Goal: Information Seeking & Learning: Check status

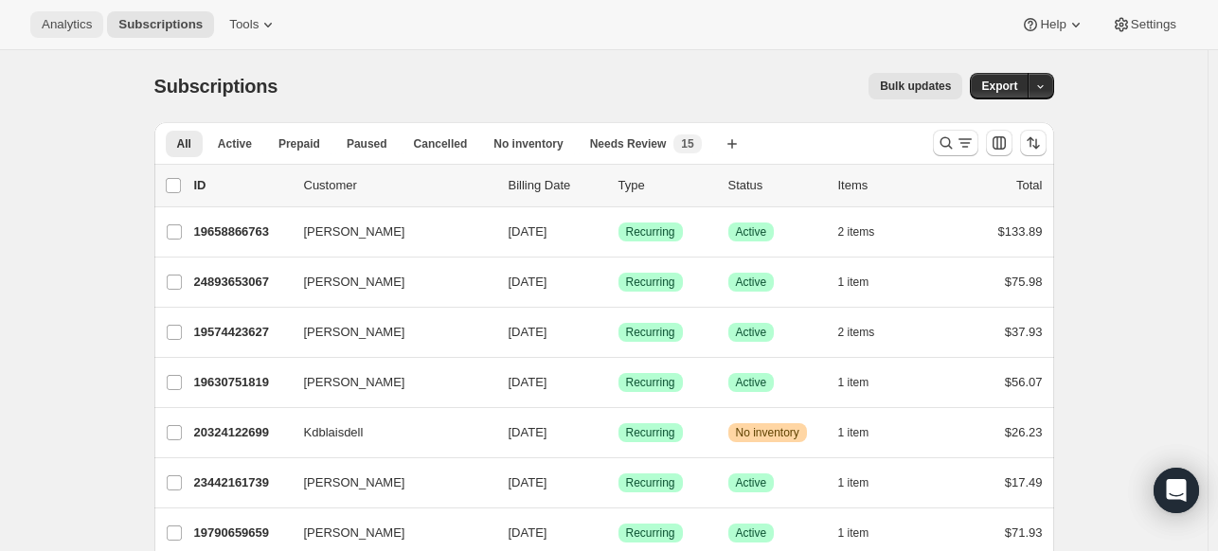
click at [64, 31] on span "Analytics" at bounding box center [67, 24] width 50 height 15
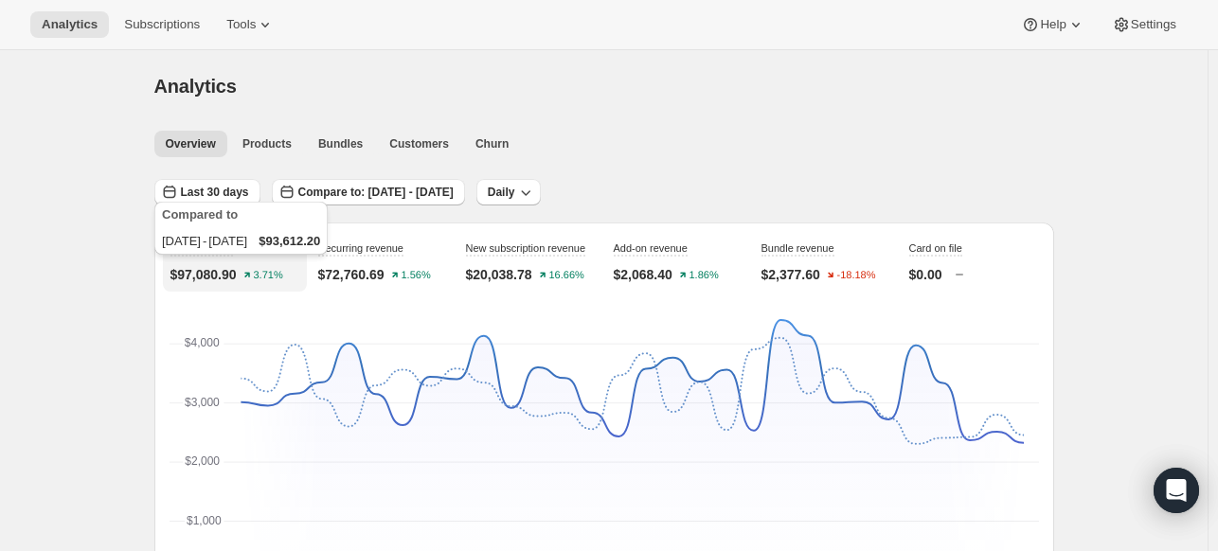
click at [213, 200] on div "Compared to [DATE] - [DATE] $93,612.20" at bounding box center [241, 232] width 181 height 68
click at [218, 188] on span "Last 30 days" at bounding box center [215, 192] width 68 height 15
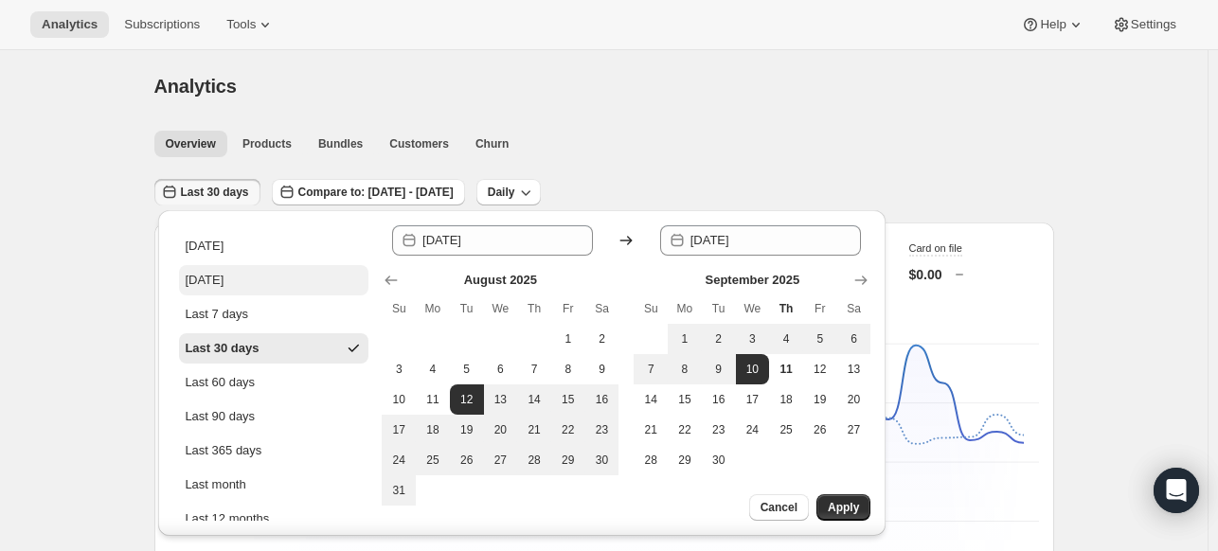
click at [261, 277] on button "[DATE]" at bounding box center [273, 280] width 189 height 30
type input "[DATE]"
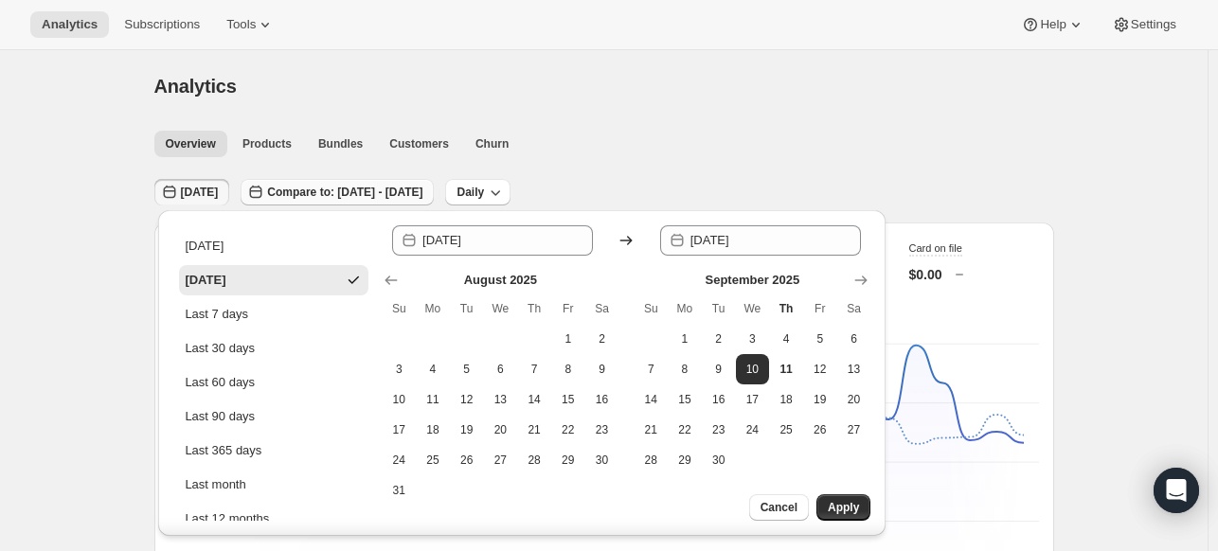
click at [348, 182] on button "Compare to: [DATE] - [DATE]" at bounding box center [336, 192] width 193 height 27
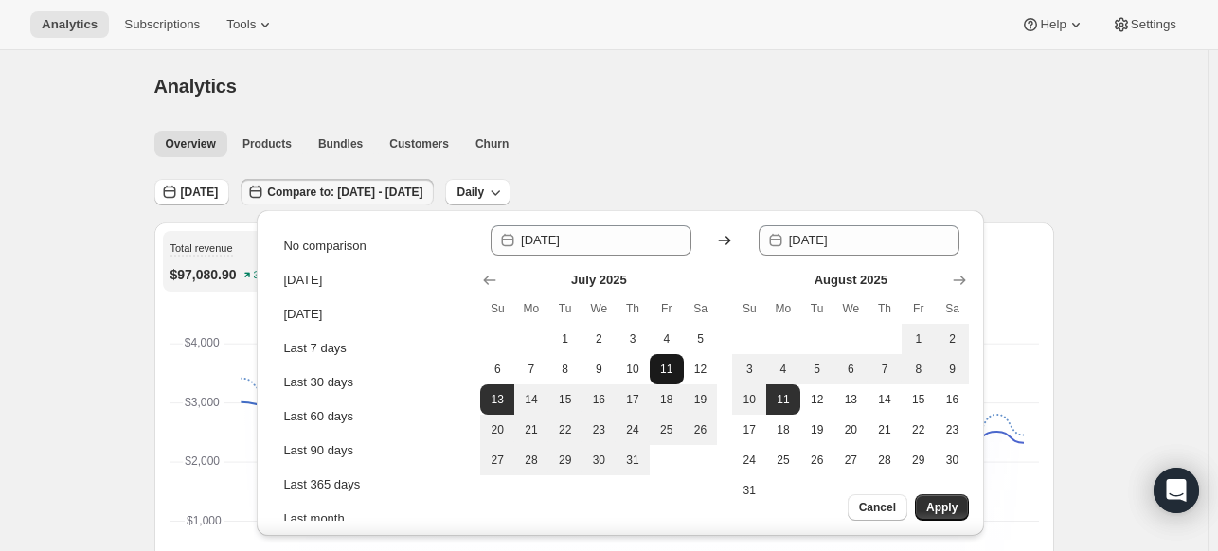
click at [659, 374] on span "11" at bounding box center [666, 369] width 19 height 15
type input "[DATE]"
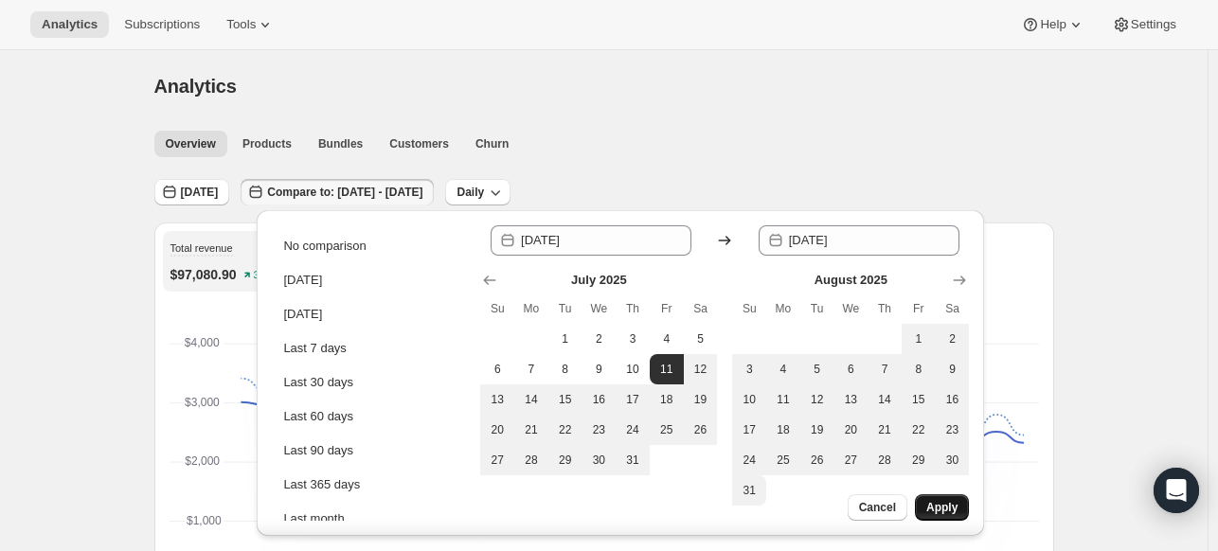
click at [936, 514] on span "Apply" at bounding box center [941, 507] width 31 height 15
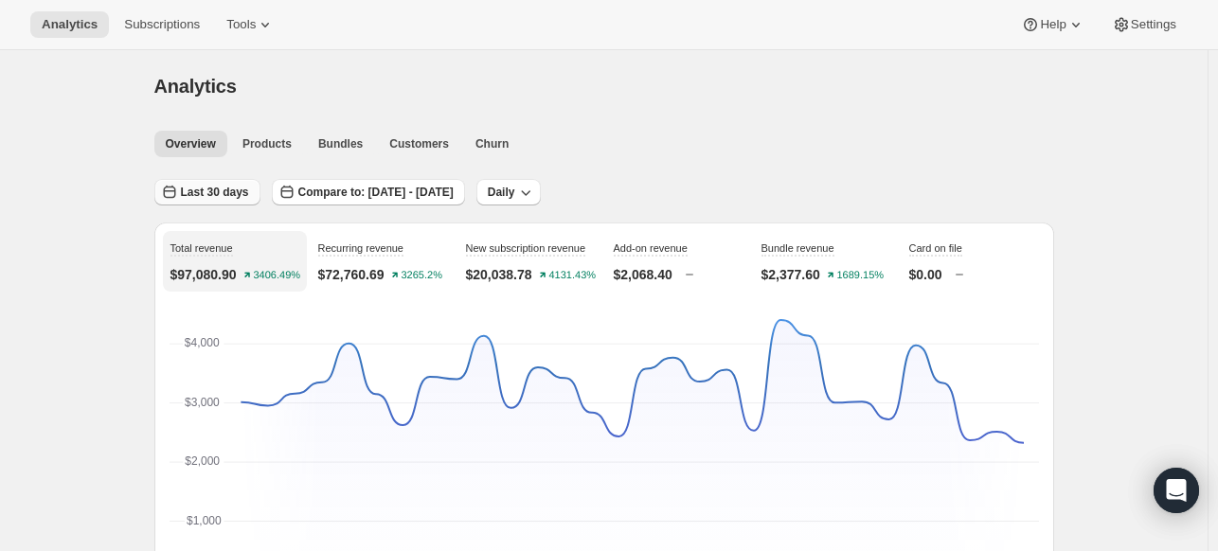
click at [207, 193] on span "Last 30 days" at bounding box center [215, 192] width 68 height 15
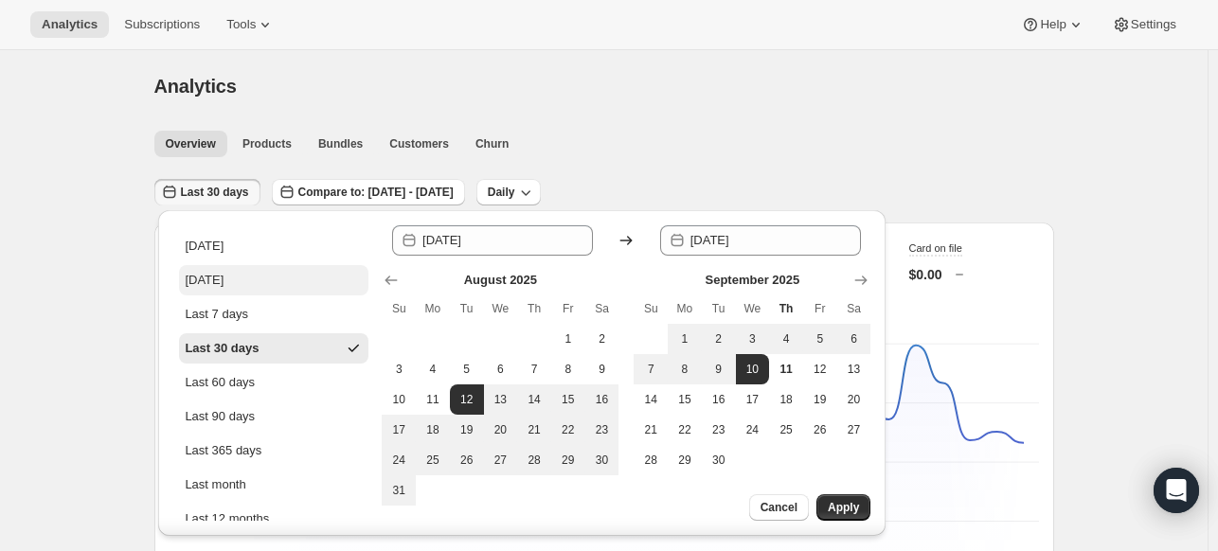
click at [262, 274] on button "[DATE]" at bounding box center [273, 280] width 189 height 30
type input "[DATE]"
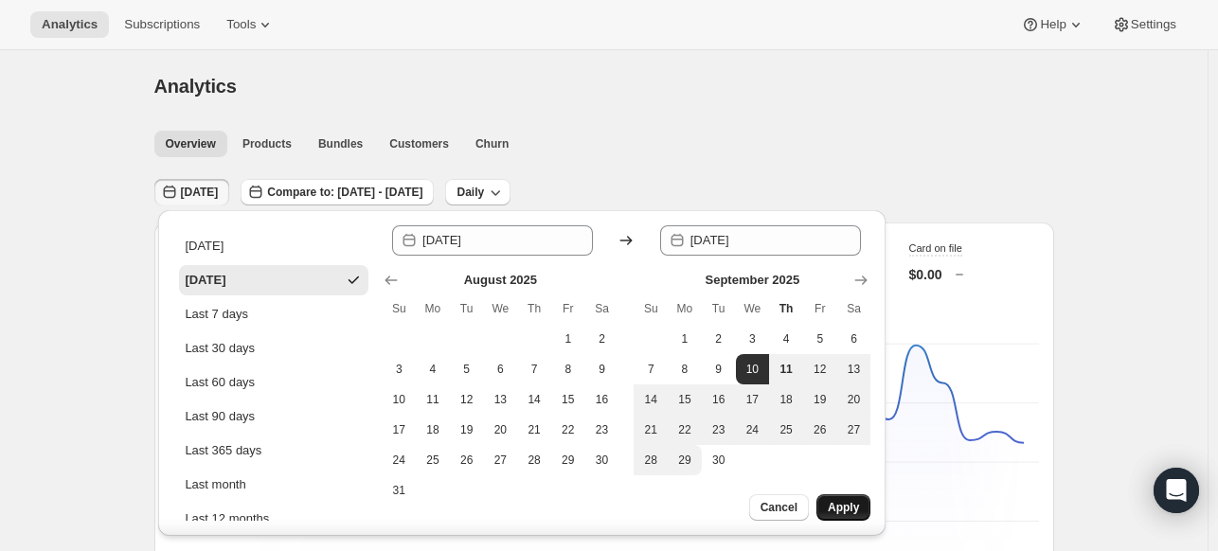
click at [842, 503] on span "Apply" at bounding box center [842, 507] width 31 height 15
